Goal: Navigation & Orientation: Find specific page/section

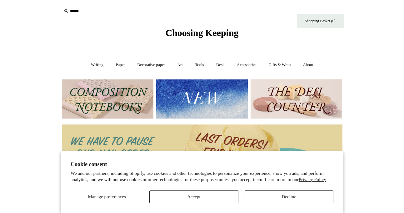
scroll to position [0, 566]
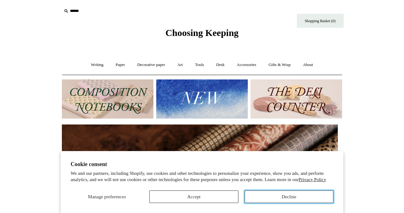
click at [258, 195] on button "Decline" at bounding box center [289, 196] width 89 height 12
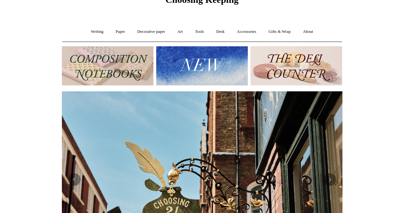
scroll to position [0, 0]
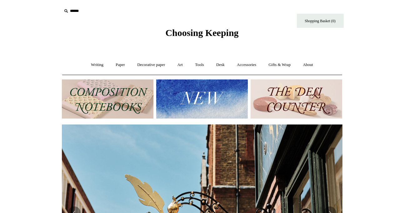
click at [197, 102] on img at bounding box center [202, 98] width 92 height 39
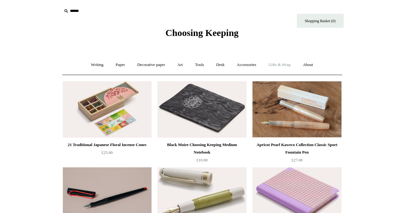
click at [290, 63] on link "Gifts & Wrap +" at bounding box center [279, 65] width 33 height 17
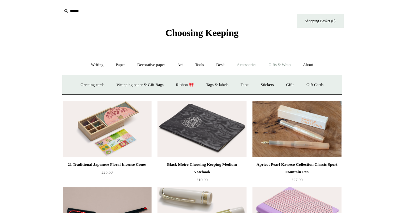
click at [252, 65] on link "Accessories +" at bounding box center [246, 65] width 31 height 17
click at [122, 63] on link "Paper +" at bounding box center [120, 65] width 21 height 17
click at [145, 65] on link "Decorative paper +" at bounding box center [150, 65] width 39 height 17
click at [179, 65] on link "Art +" at bounding box center [180, 65] width 17 height 17
click at [203, 65] on link "Tools +" at bounding box center [199, 65] width 20 height 17
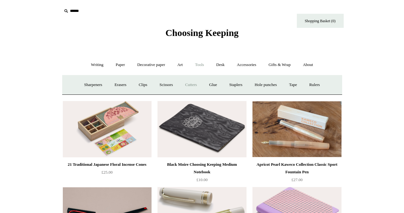
click at [194, 86] on link "Cutters" at bounding box center [190, 85] width 23 height 17
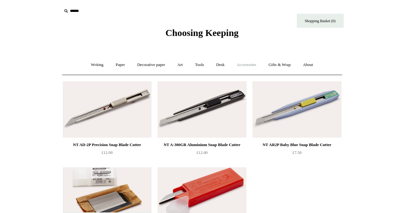
click at [254, 63] on link "Accessories +" at bounding box center [246, 65] width 31 height 17
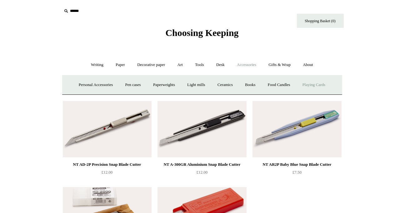
click at [319, 86] on link "Playing Cards" at bounding box center [314, 85] width 34 height 17
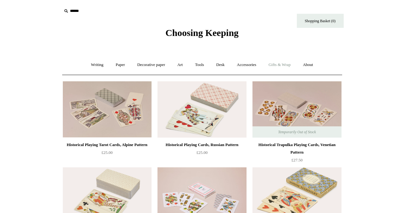
click at [278, 62] on link "Gifts & Wrap +" at bounding box center [279, 65] width 33 height 17
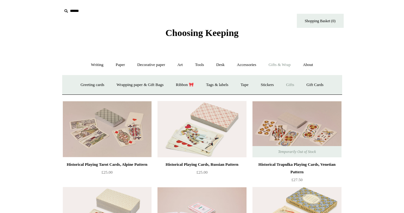
click at [295, 84] on link "Gifts +" at bounding box center [289, 85] width 19 height 17
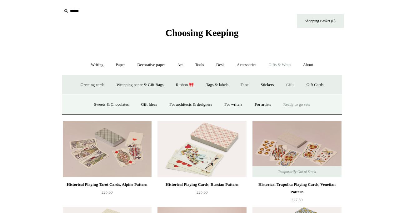
click at [300, 104] on link "Ready to go sets" at bounding box center [297, 104] width 38 height 17
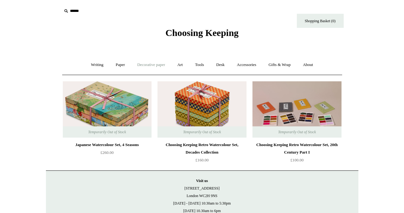
click at [141, 67] on link "Decorative paper +" at bounding box center [150, 65] width 39 height 17
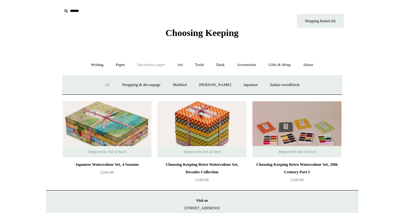
click at [101, 85] on link "All" at bounding box center [107, 85] width 17 height 17
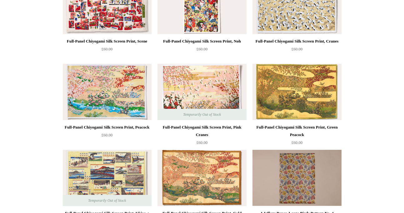
scroll to position [53, 0]
